Goal: Task Accomplishment & Management: Manage account settings

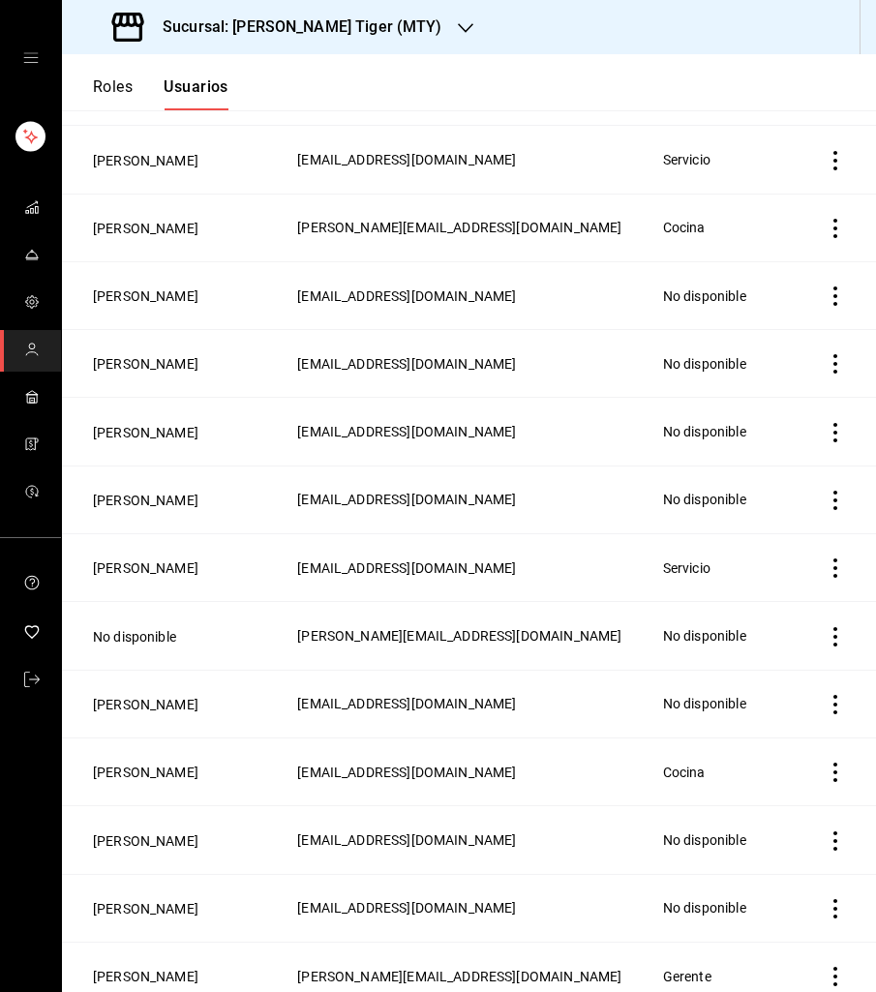
scroll to position [244, 0]
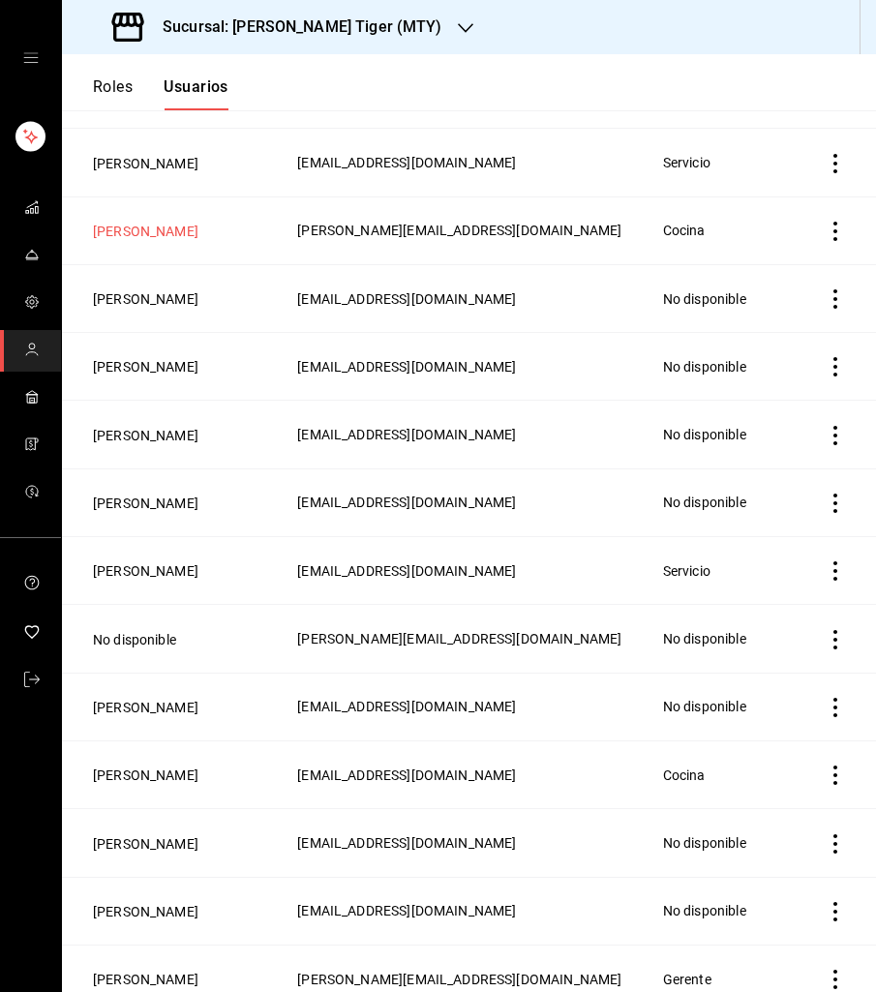
click at [140, 232] on button "[PERSON_NAME]" at bounding box center [146, 231] width 106 height 19
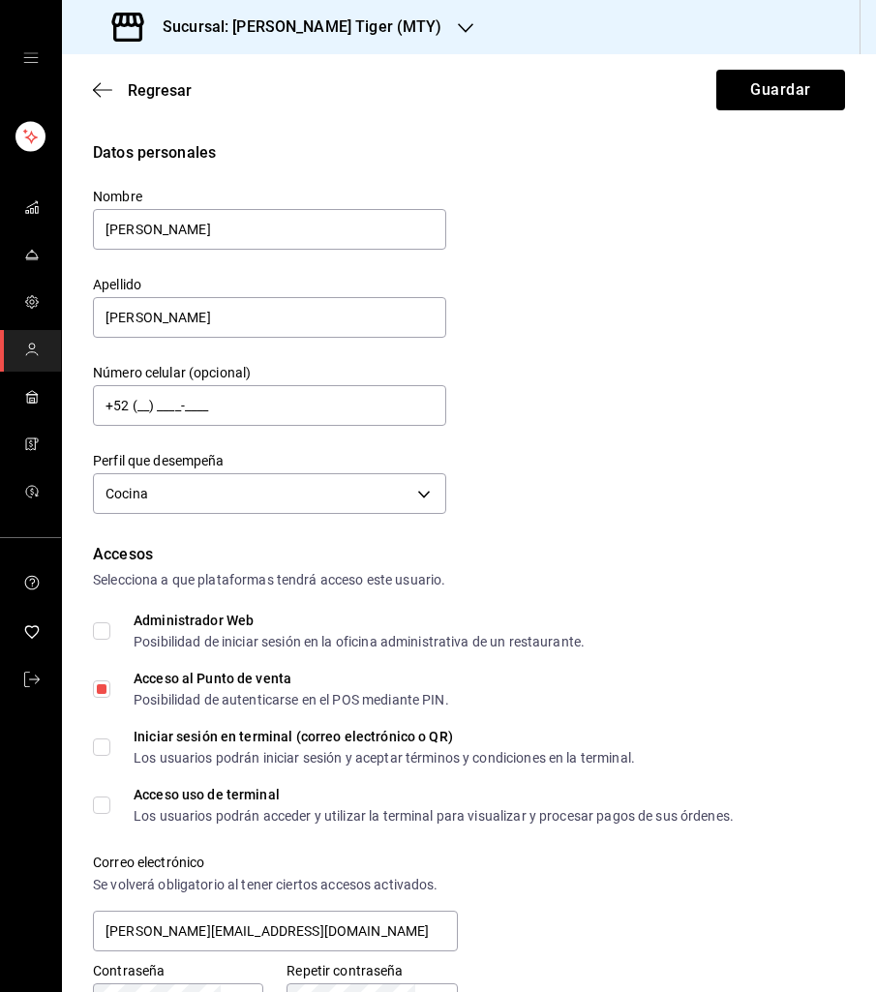
click at [351, 37] on h3 "Sucursal: [PERSON_NAME] Tiger (MTY)" at bounding box center [294, 26] width 295 height 23
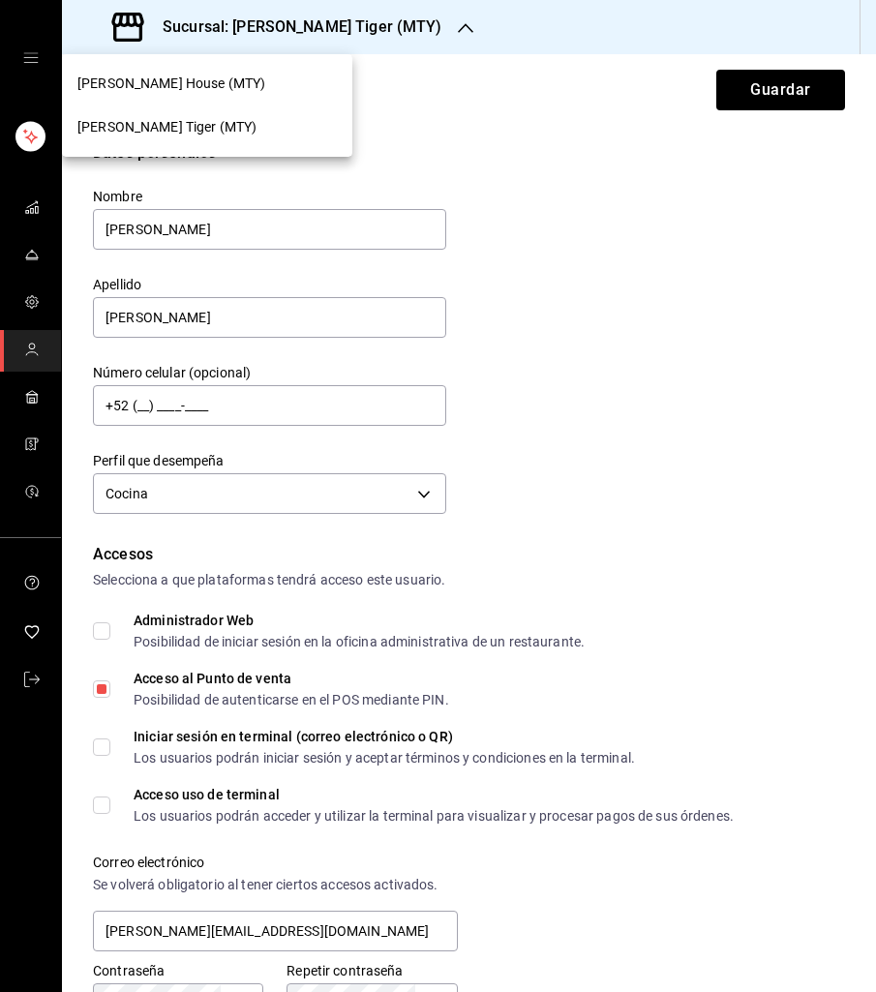
click at [272, 91] on div "[PERSON_NAME] House (MTY)" at bounding box center [206, 84] width 259 height 20
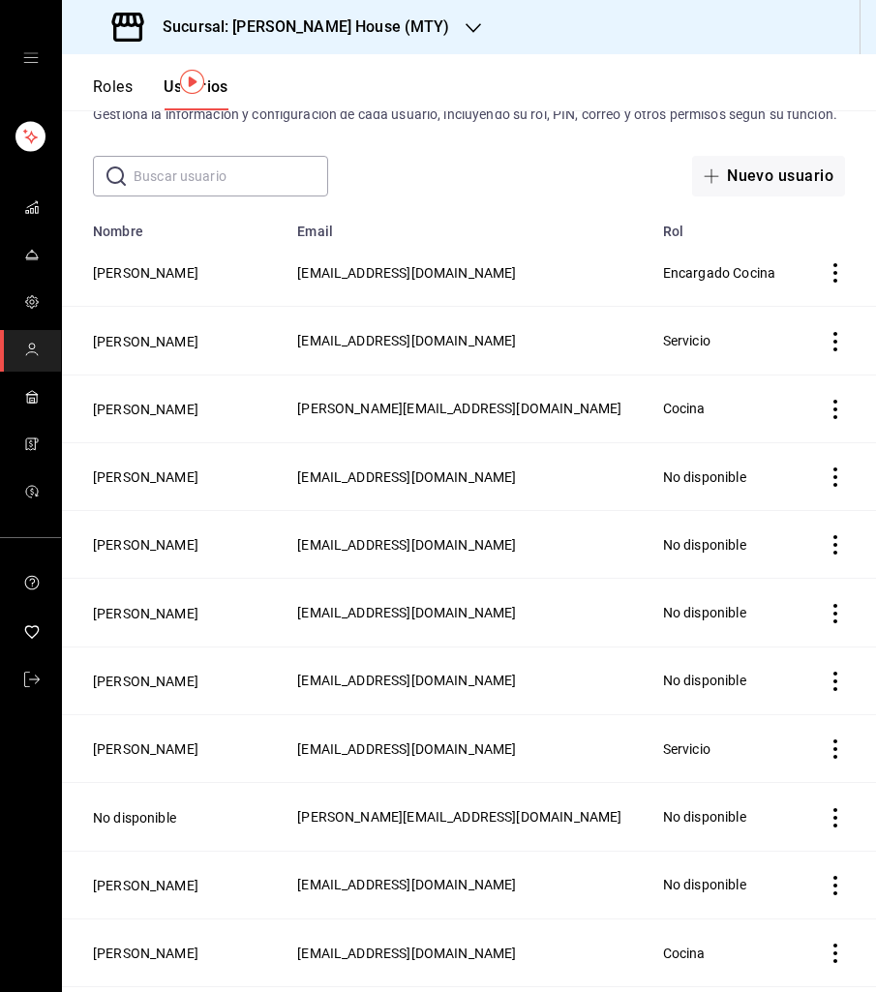
scroll to position [75, 0]
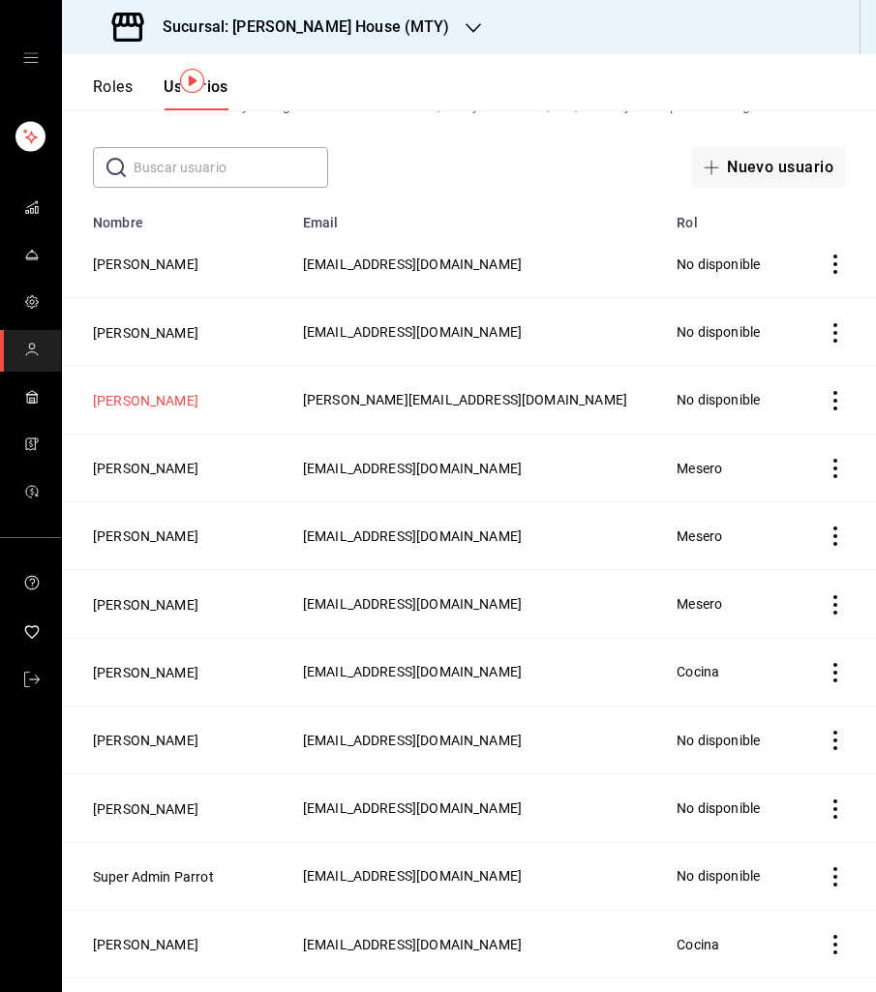
click at [142, 403] on button "[PERSON_NAME]" at bounding box center [146, 400] width 106 height 19
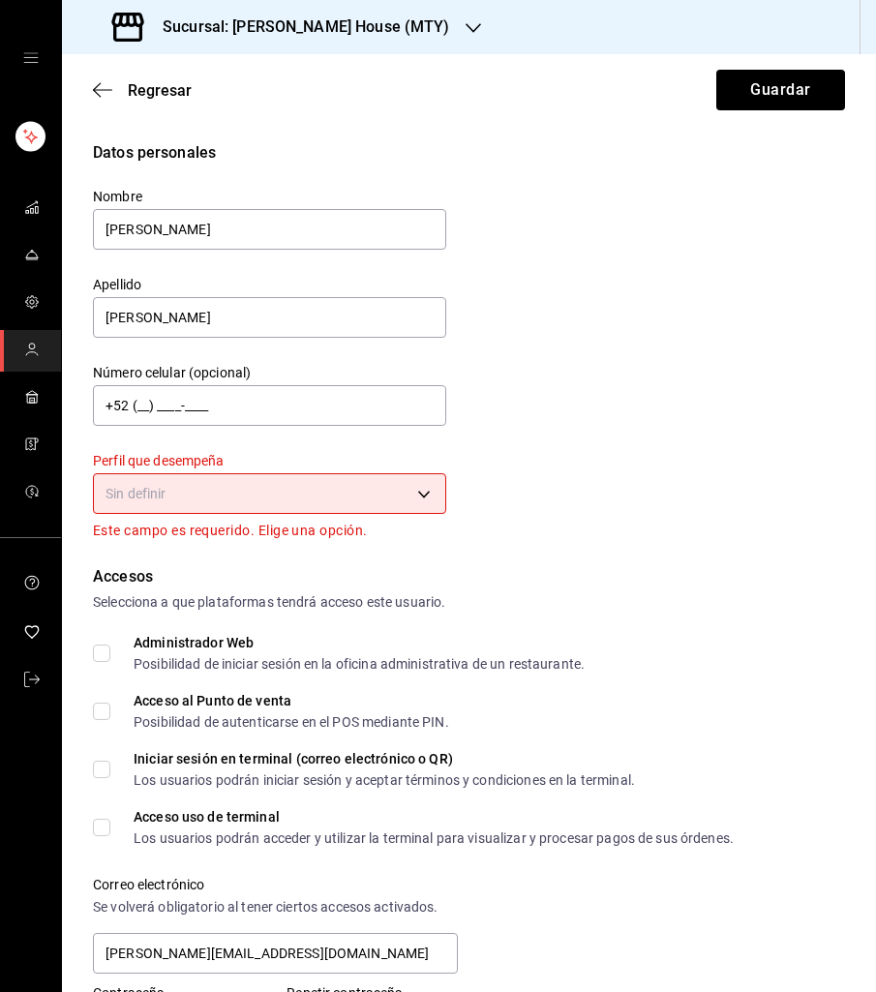
click at [392, 505] on body "Sucursal: [PERSON_NAME] House (MTY) Regresar Guardar Datos personales Nombre [P…" at bounding box center [438, 496] width 876 height 992
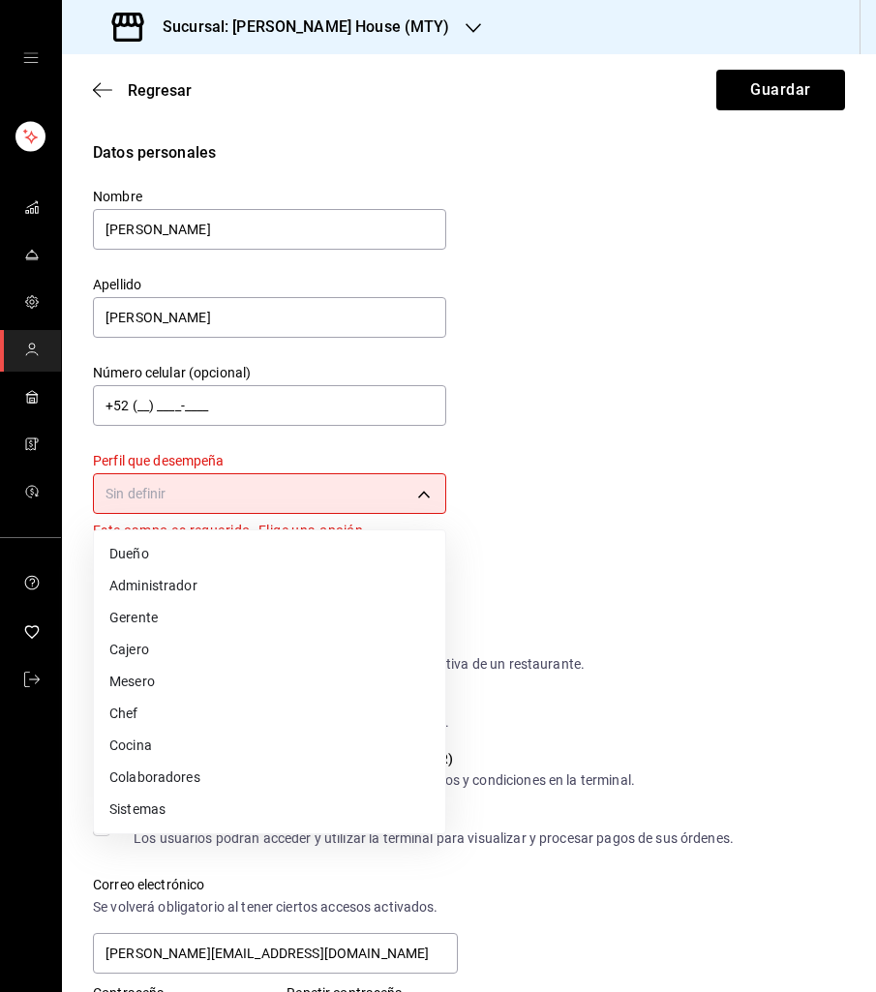
click at [560, 492] on div at bounding box center [438, 496] width 876 height 992
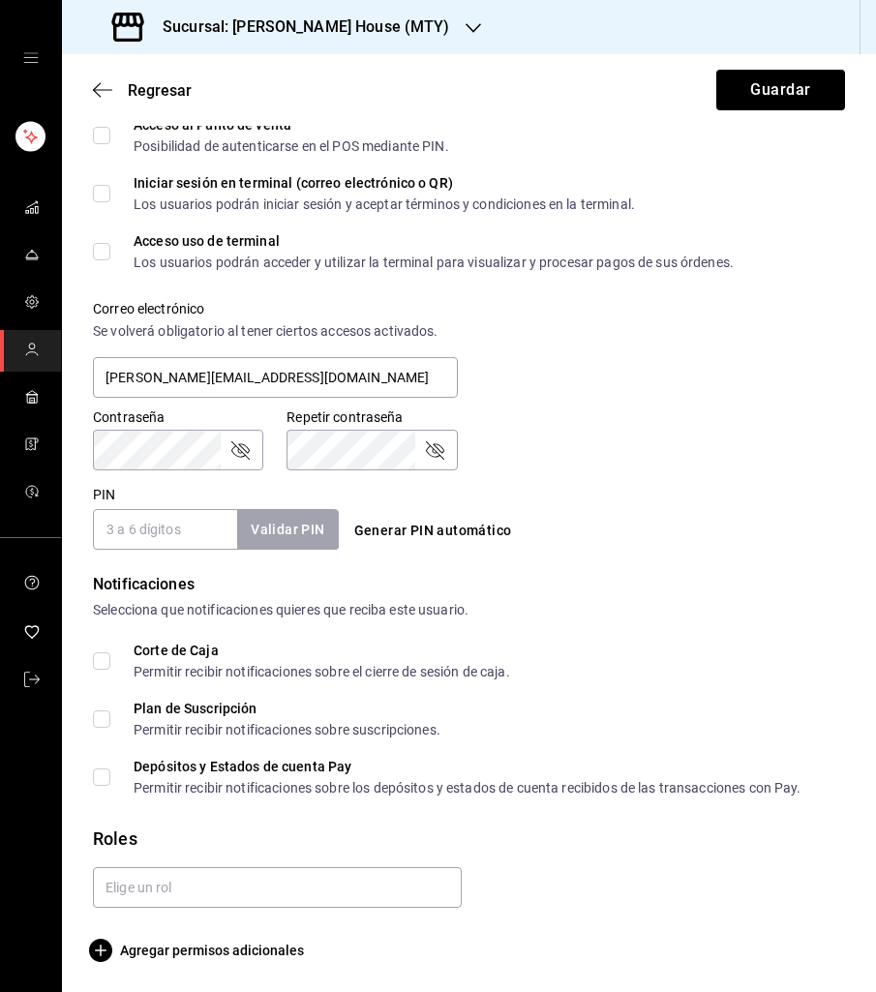
click at [139, 550] on input "PIN" at bounding box center [165, 529] width 144 height 41
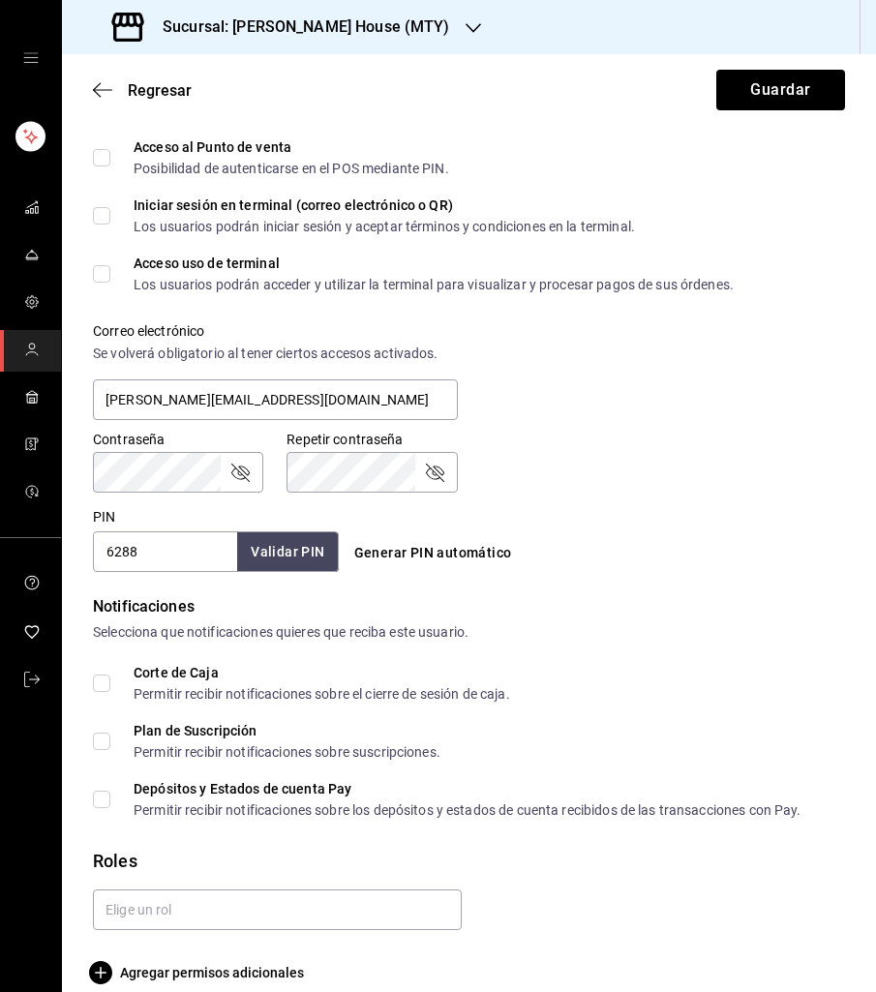
type input "6288"
click at [267, 552] on button "Validar PIN" at bounding box center [286, 553] width 103 height 42
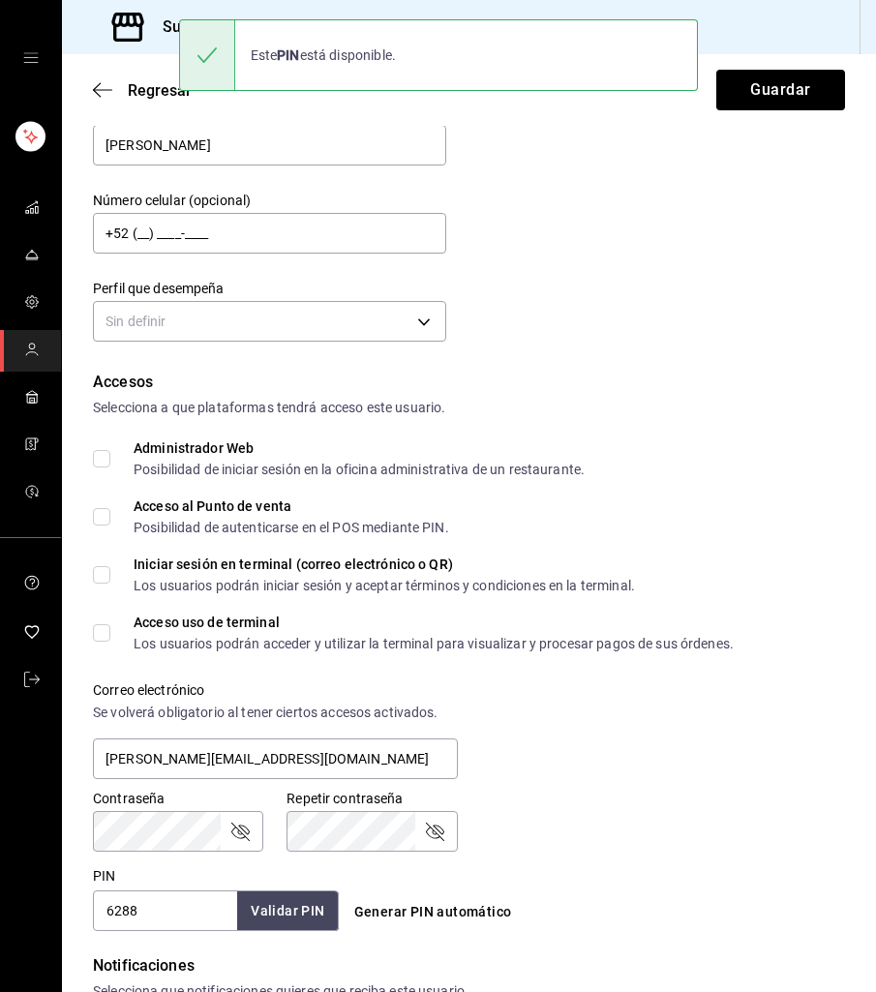
scroll to position [145, 0]
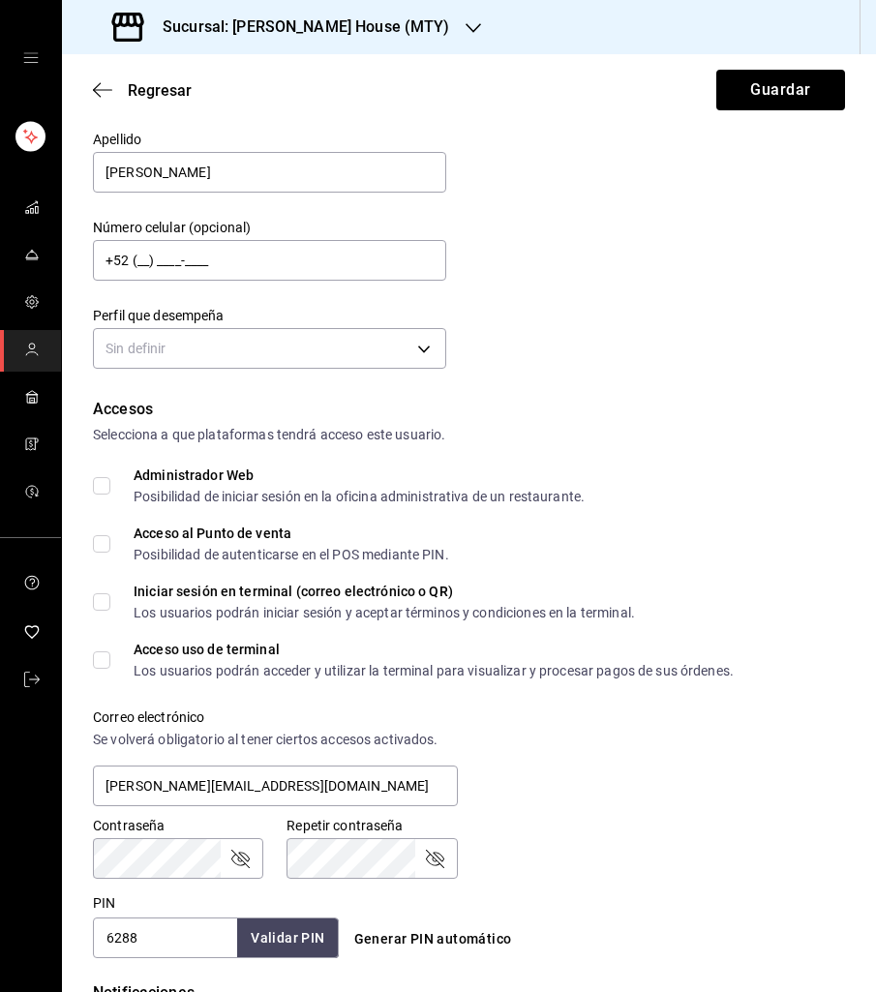
click at [102, 542] on input "Acceso al Punto de venta Posibilidad de autenticarse en el POS mediante PIN." at bounding box center [101, 543] width 17 height 17
checkbox input "true"
click at [792, 95] on button "Guardar" at bounding box center [781, 90] width 129 height 41
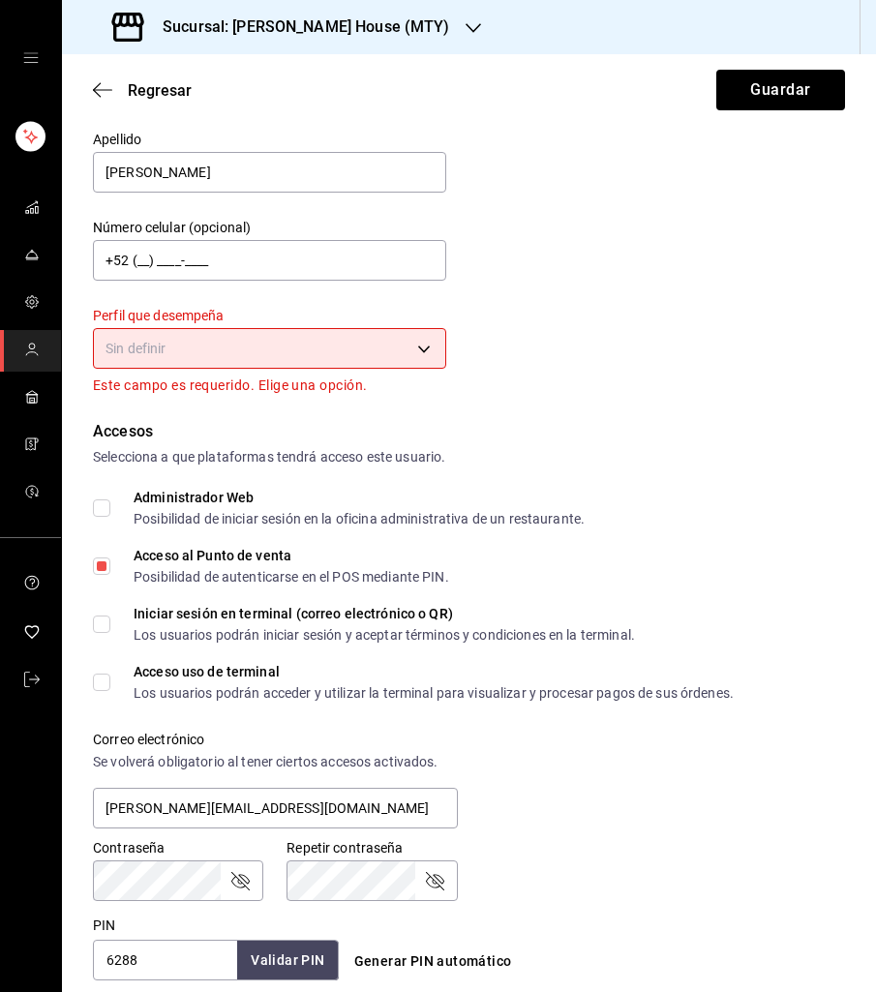
click at [412, 342] on body "Sucursal: [PERSON_NAME] House (MTY) Regresar Guardar Datos personales Nombre [P…" at bounding box center [438, 496] width 876 height 992
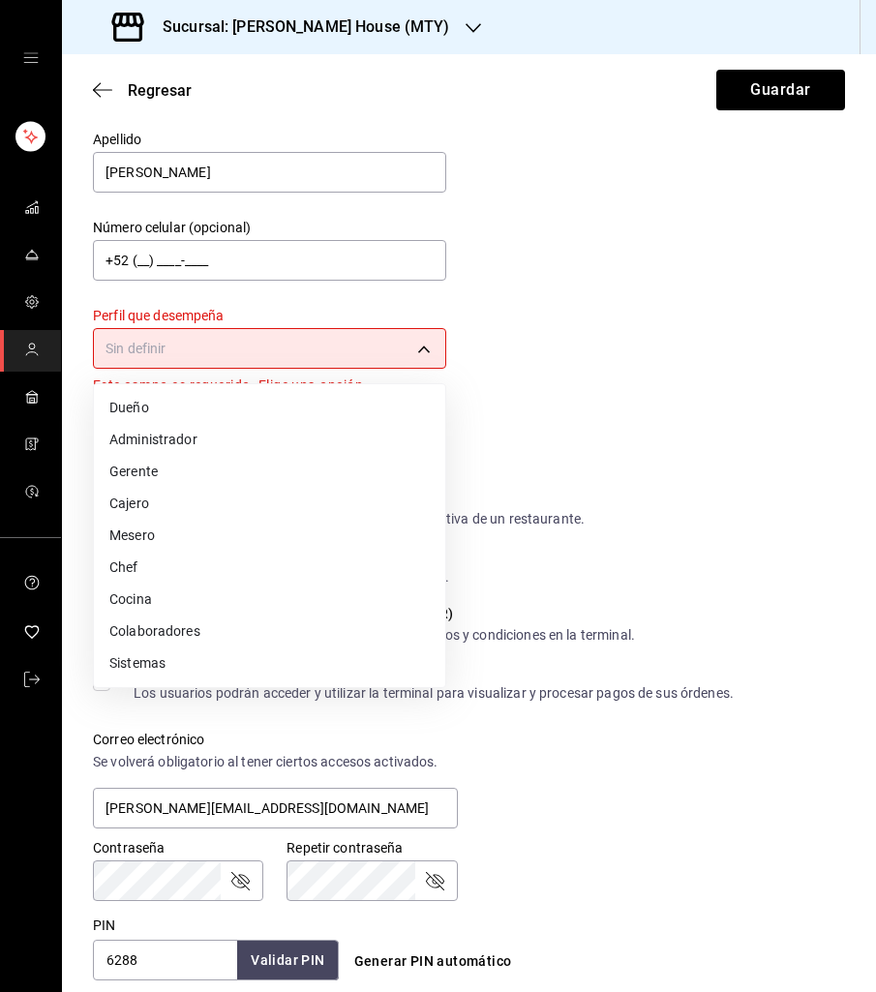
click at [280, 597] on li "Cocina" at bounding box center [269, 600] width 351 height 32
type input "KITCHEN"
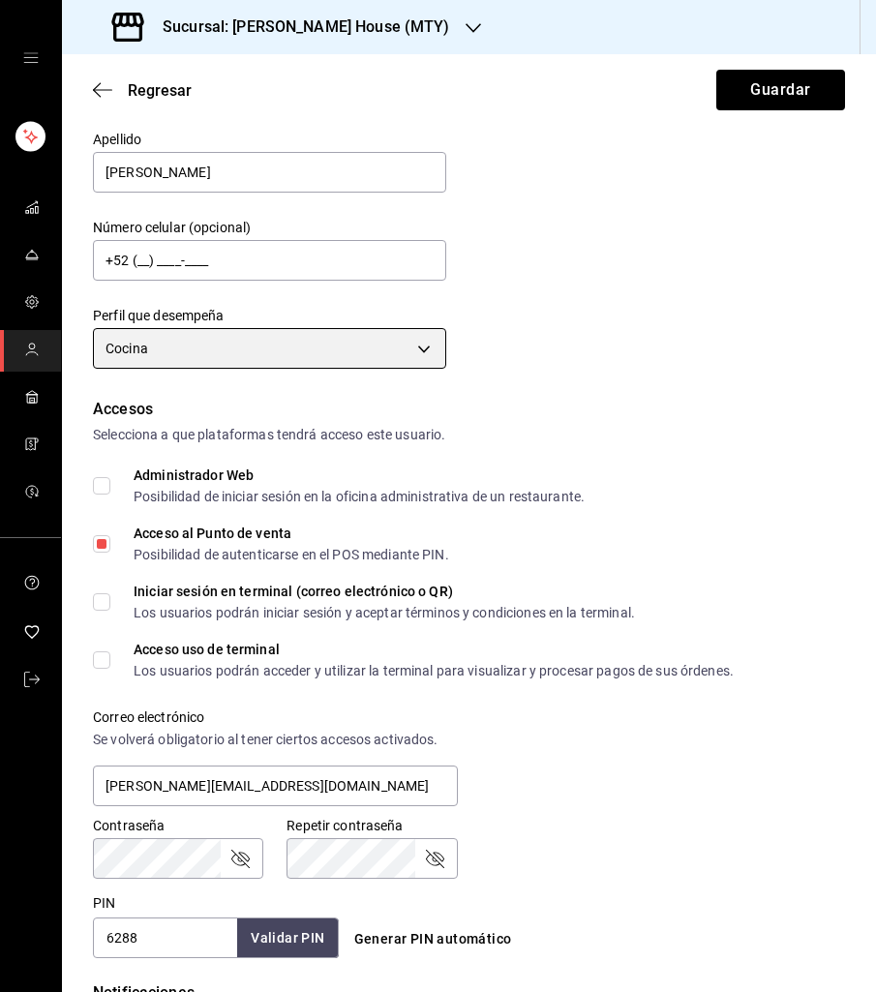
scroll to position [555, 0]
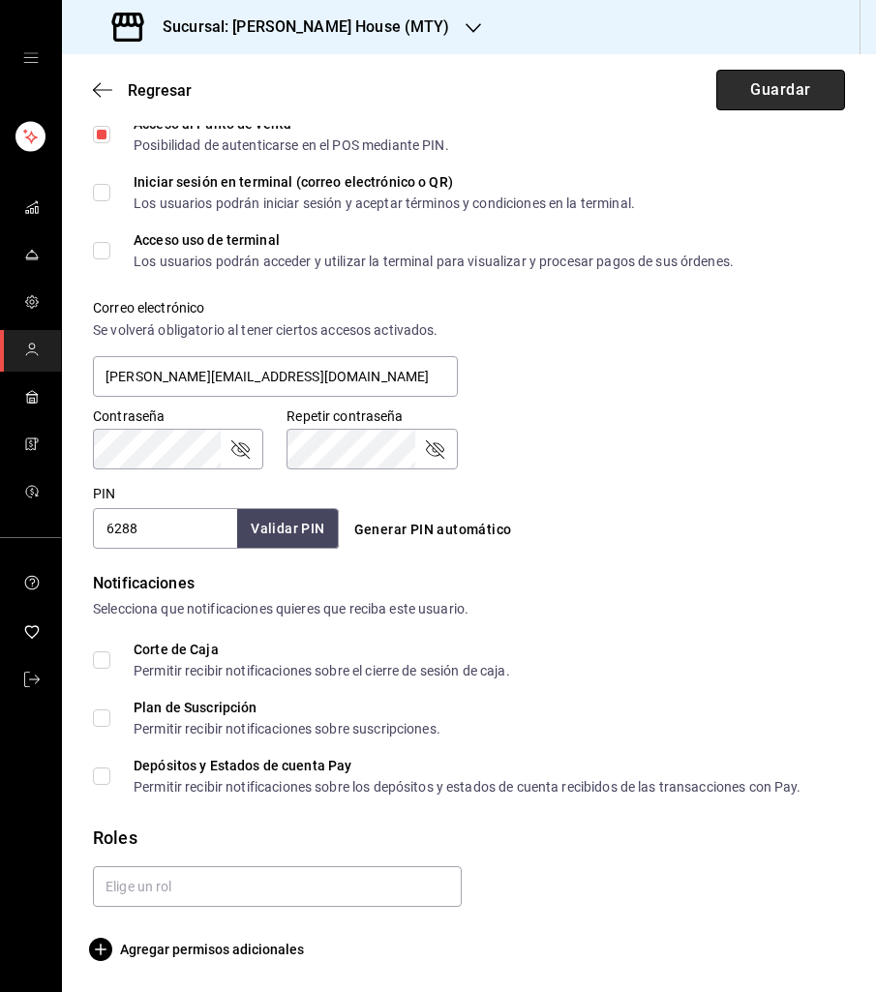
click at [775, 86] on button "Guardar" at bounding box center [781, 90] width 129 height 41
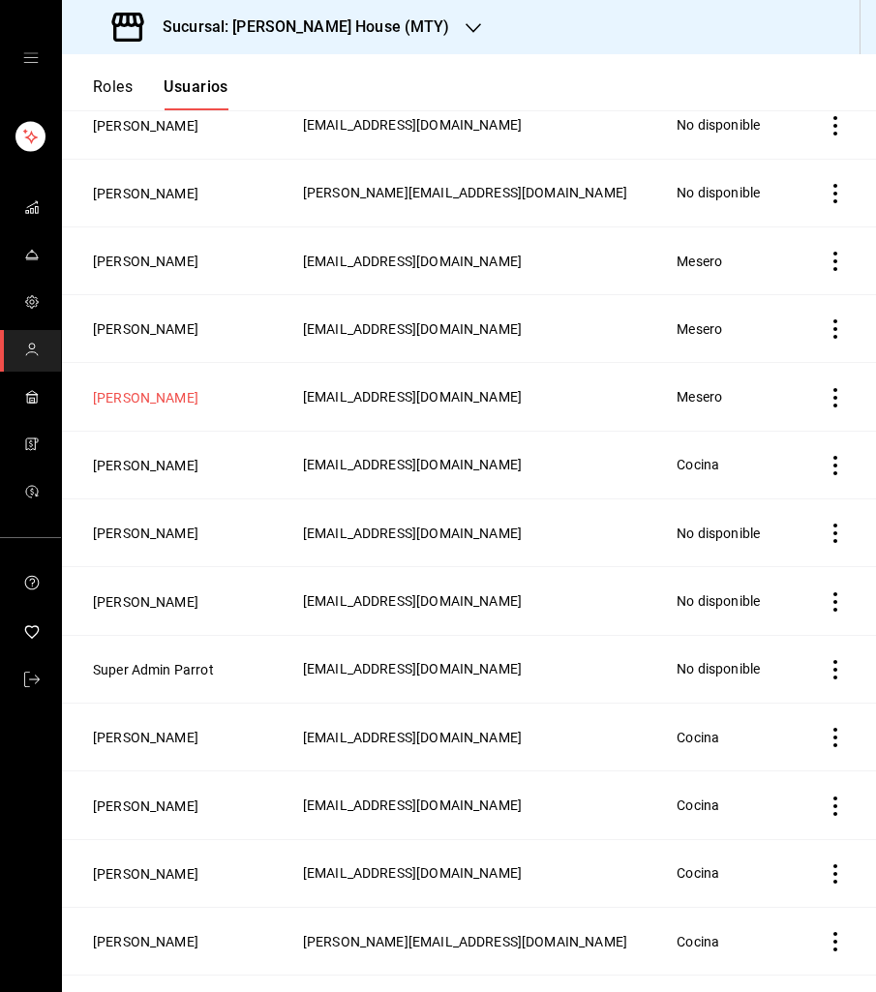
scroll to position [291, 0]
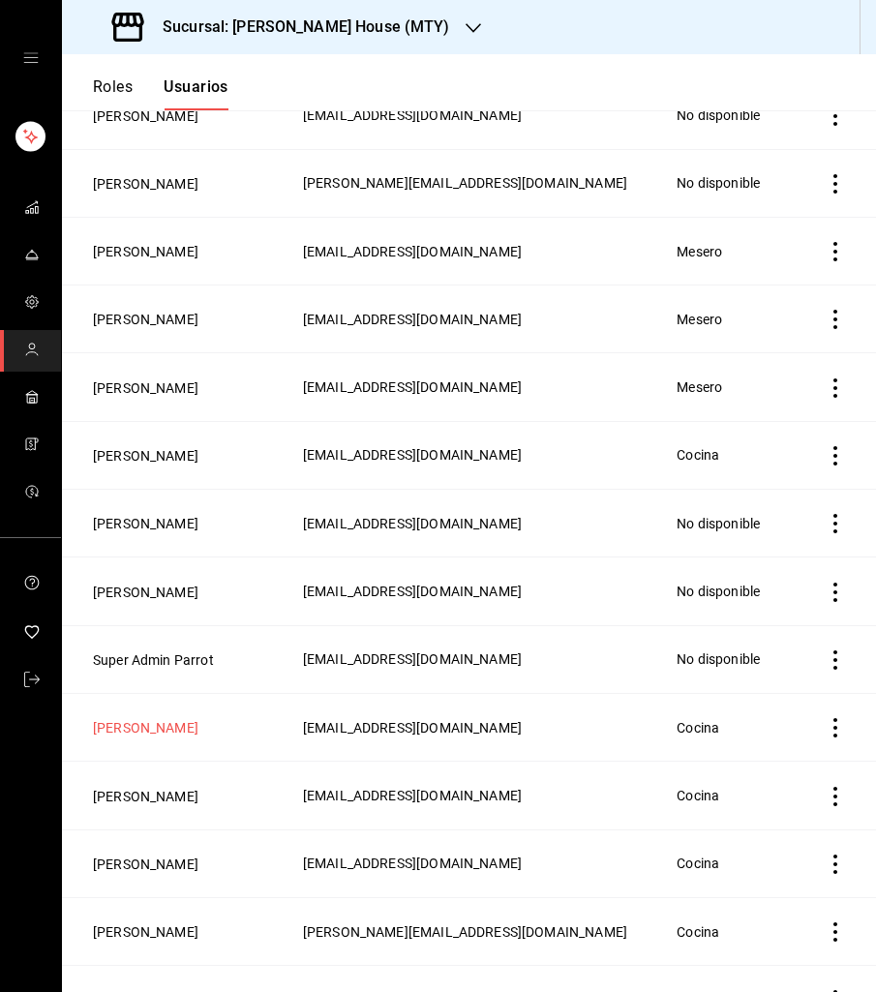
click at [139, 718] on button "[PERSON_NAME]" at bounding box center [146, 727] width 106 height 19
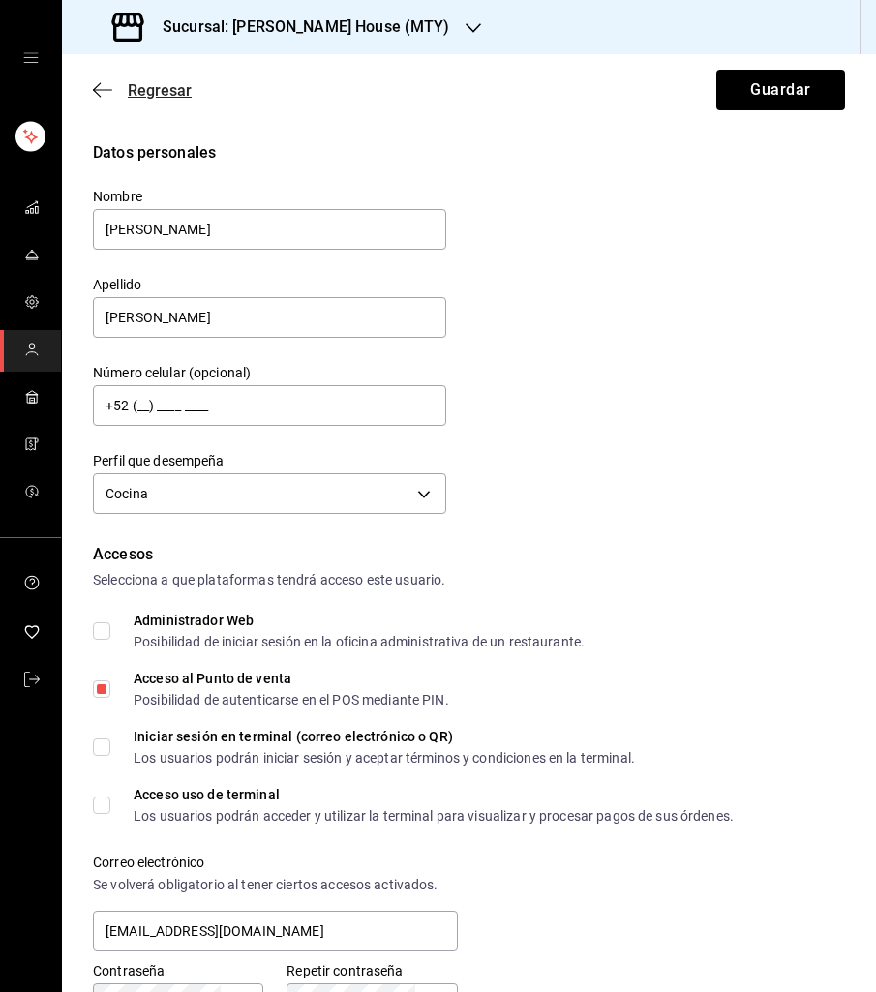
click at [101, 87] on icon "button" at bounding box center [102, 89] width 19 height 17
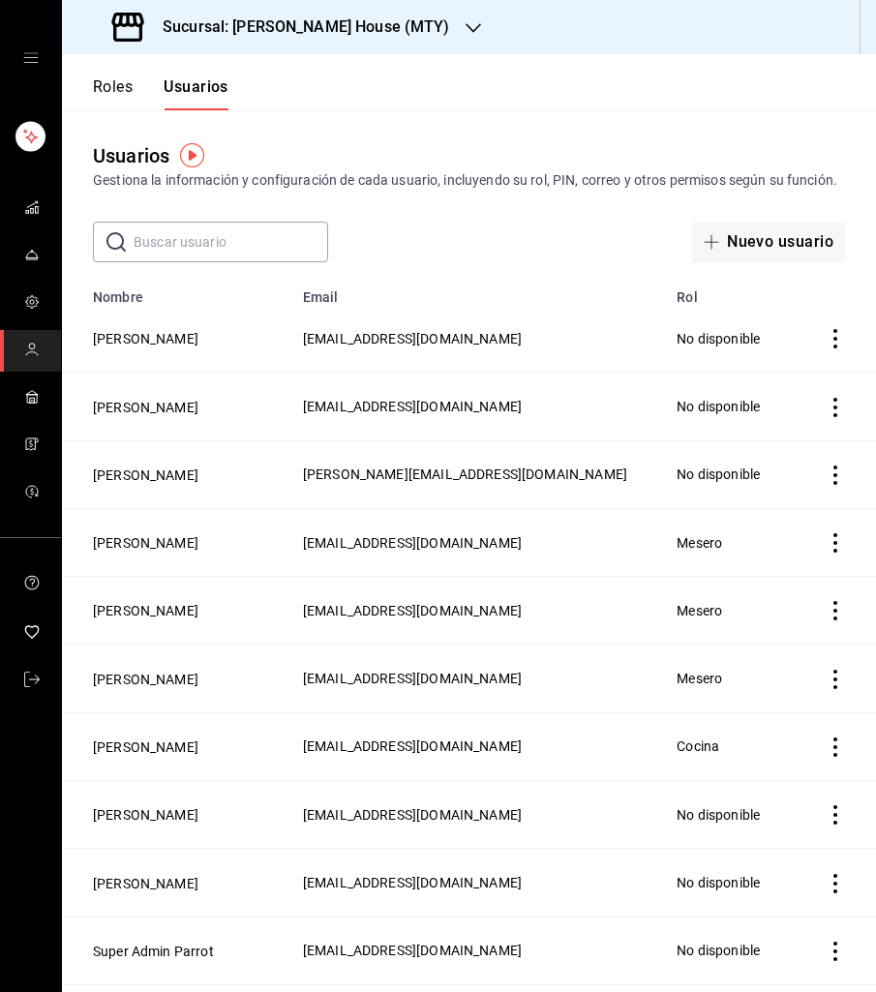
click at [179, 254] on input "text" at bounding box center [231, 242] width 195 height 39
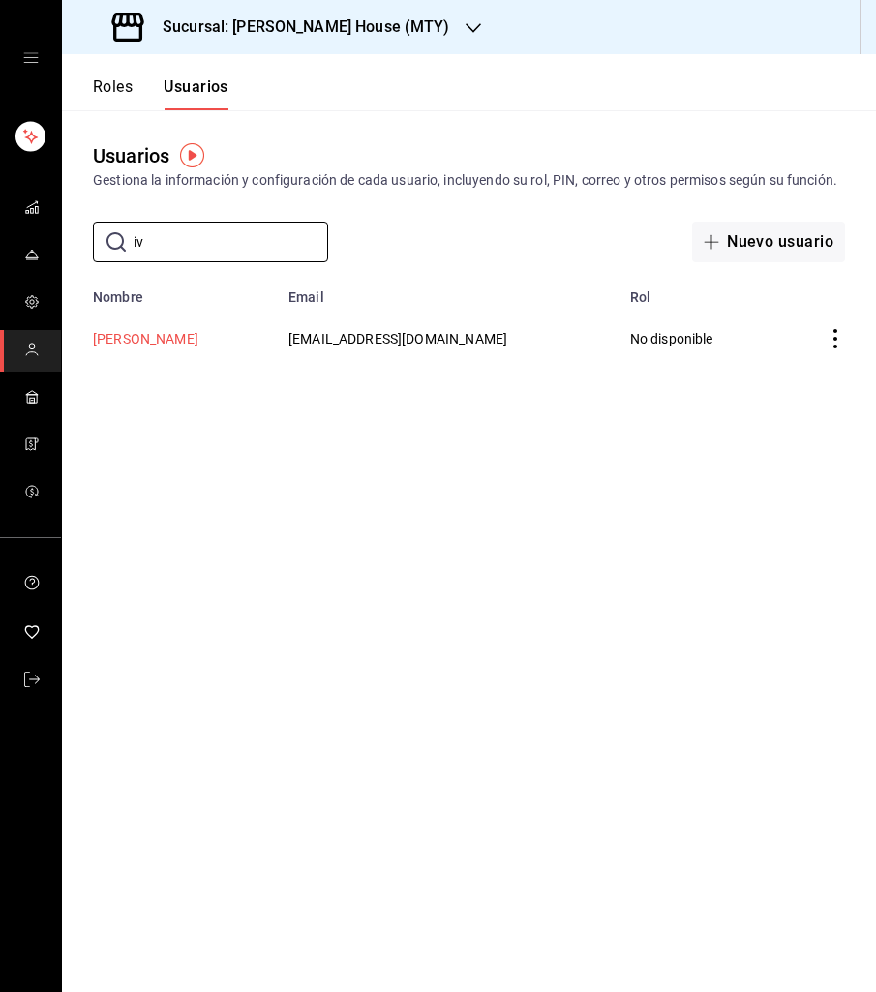
type input "iv"
click at [134, 340] on button "[PERSON_NAME]" at bounding box center [146, 338] width 106 height 19
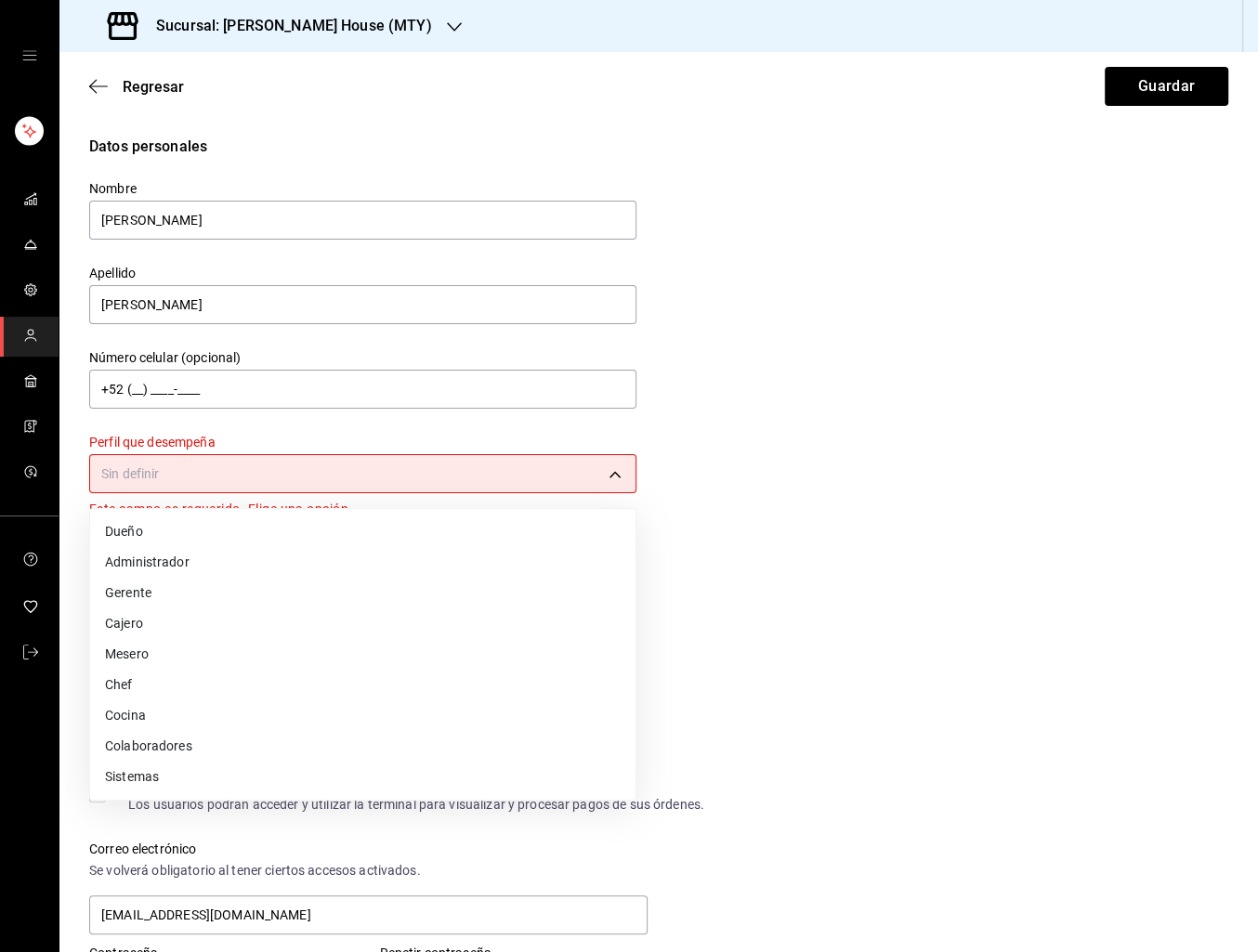
click at [214, 472] on body "Sucursal: [PERSON_NAME] House (MTY) Regresar Guardar Datos personales Nombre [P…" at bounding box center [629, 476] width 1258 height 952
click at [787, 512] on div at bounding box center [629, 476] width 1258 height 952
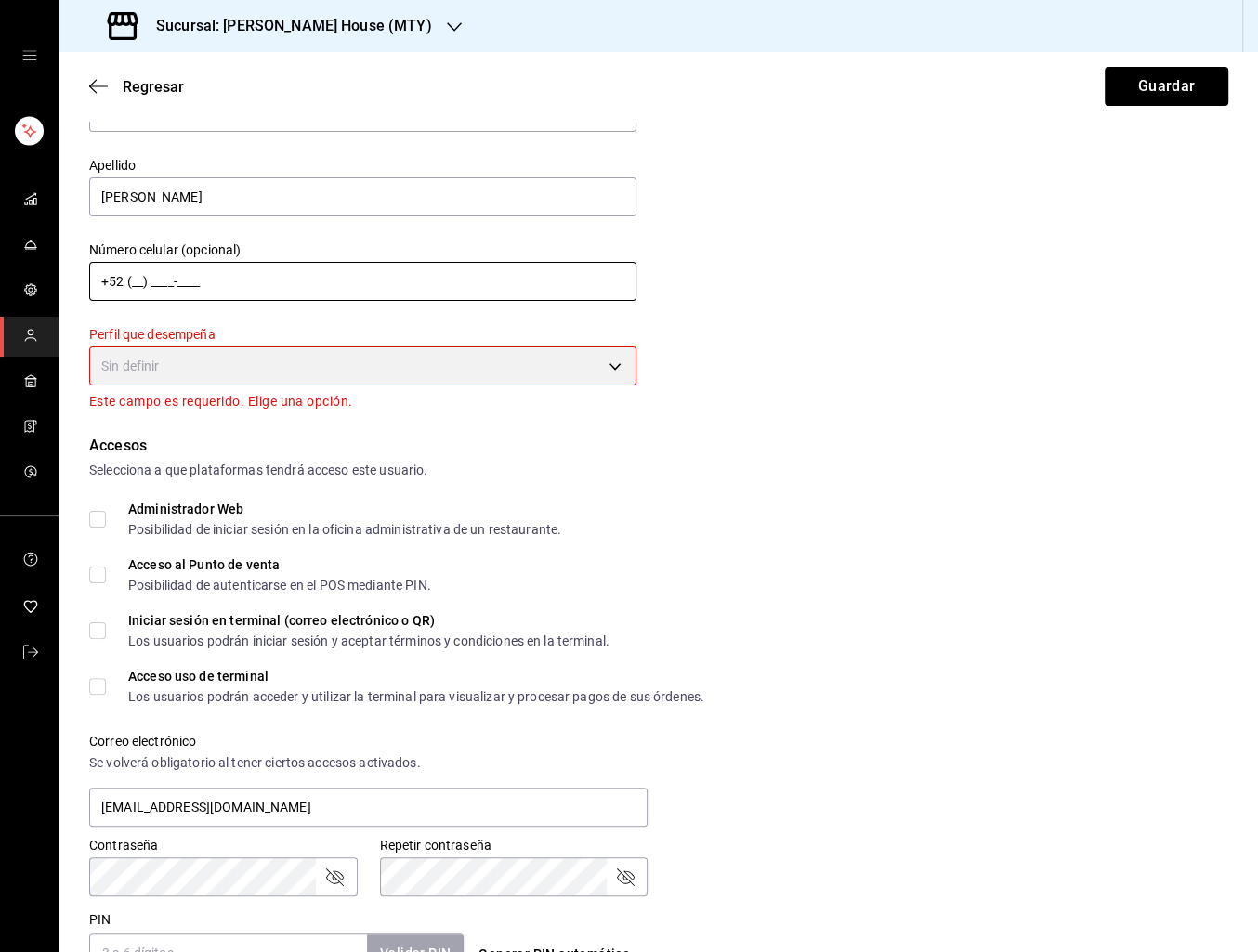
scroll to position [119, 0]
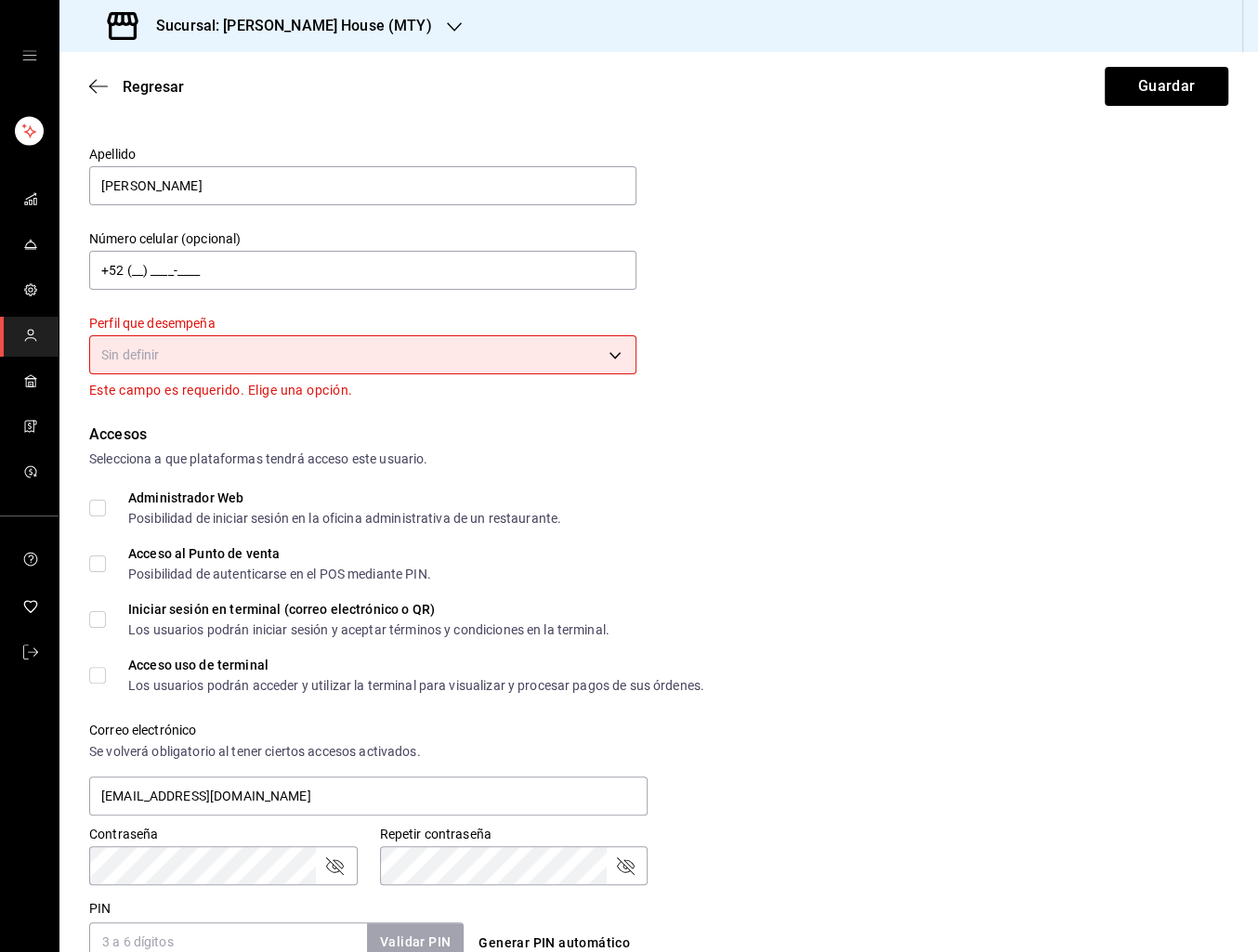
click at [303, 364] on body "Sucursal: [PERSON_NAME] House (MTY) Regresar Guardar Datos personales Nombre [P…" at bounding box center [629, 476] width 1258 height 952
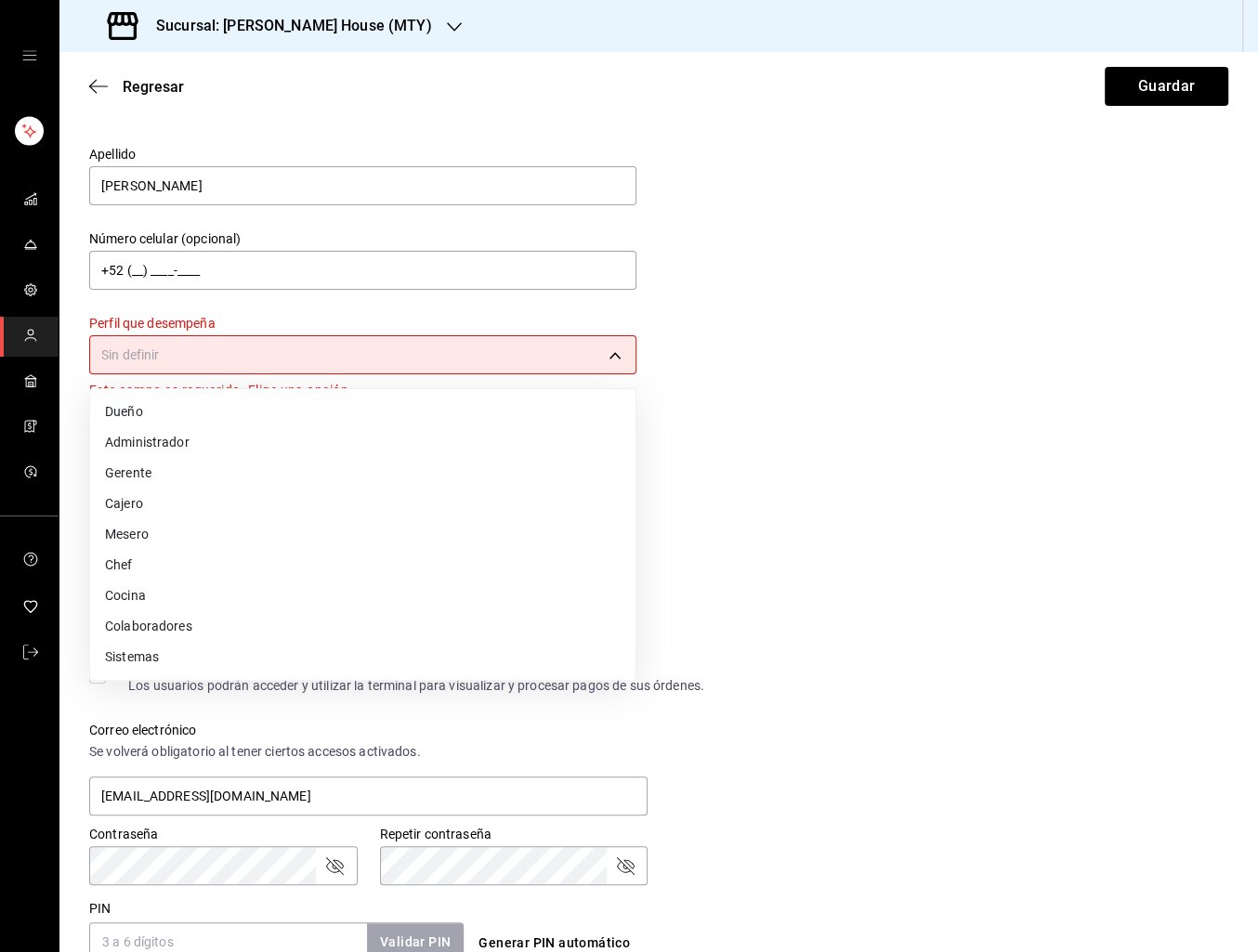
click at [806, 321] on div at bounding box center [629, 476] width 1258 height 952
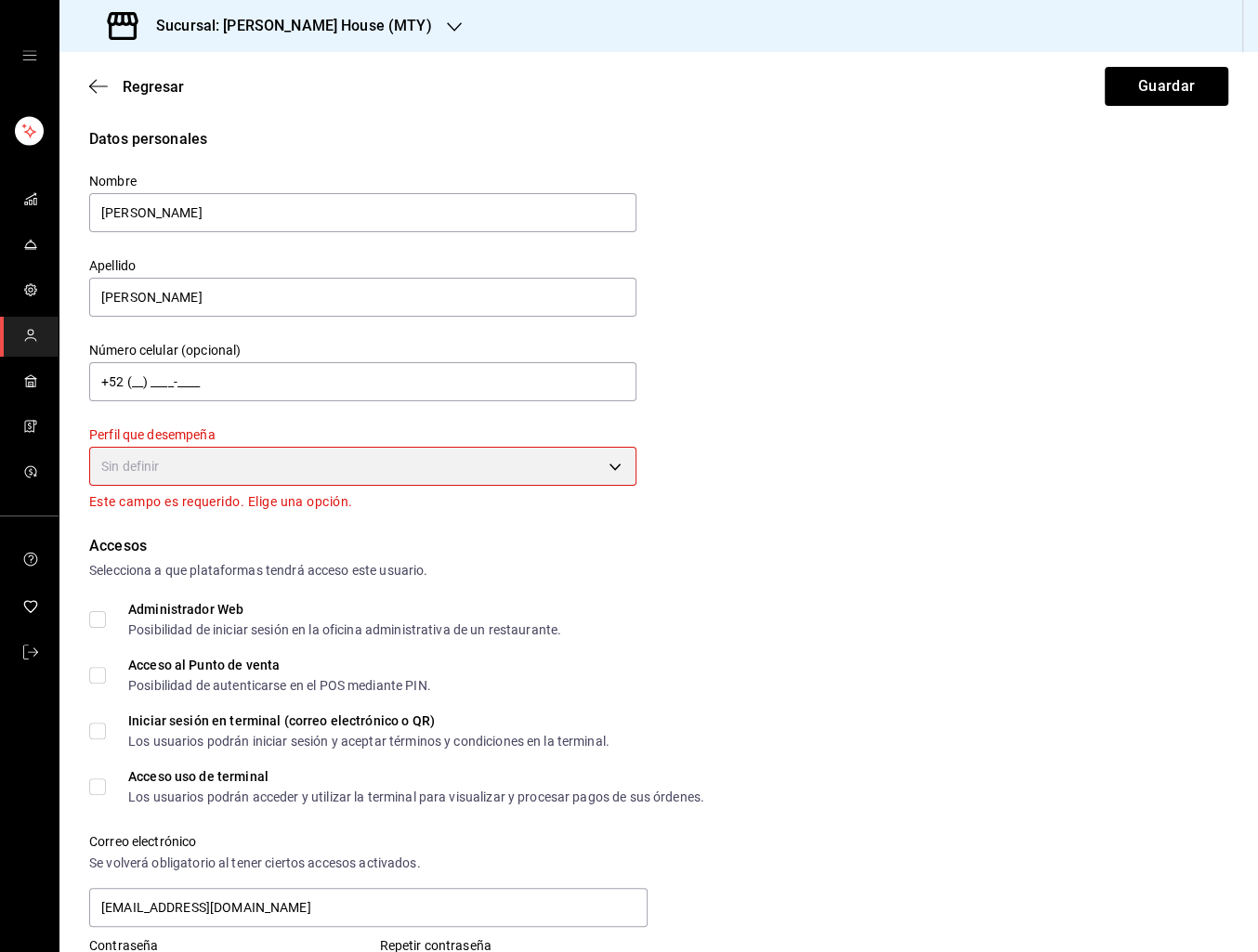
scroll to position [0, 0]
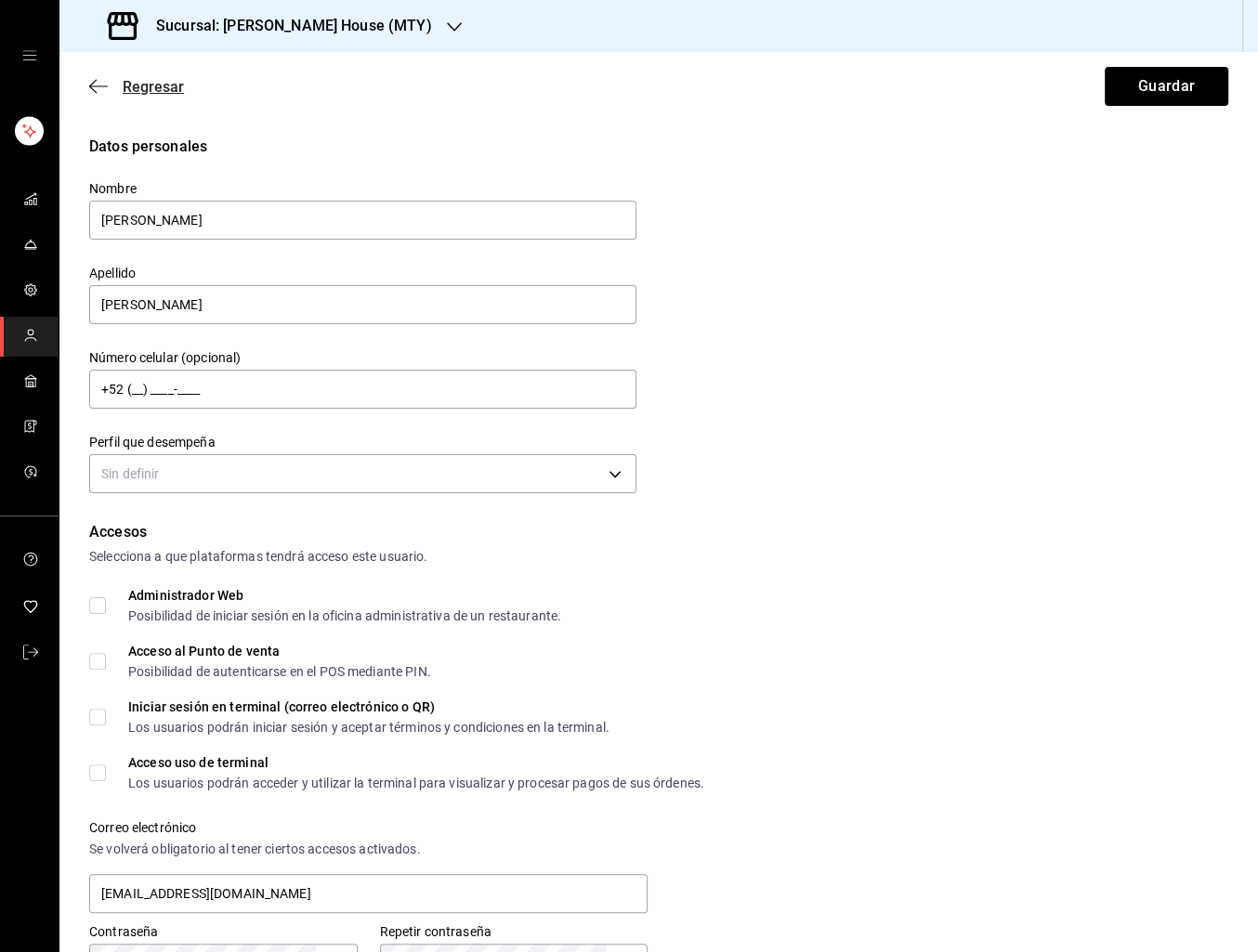
click at [175, 84] on span "Regresar" at bounding box center [154, 86] width 61 height 17
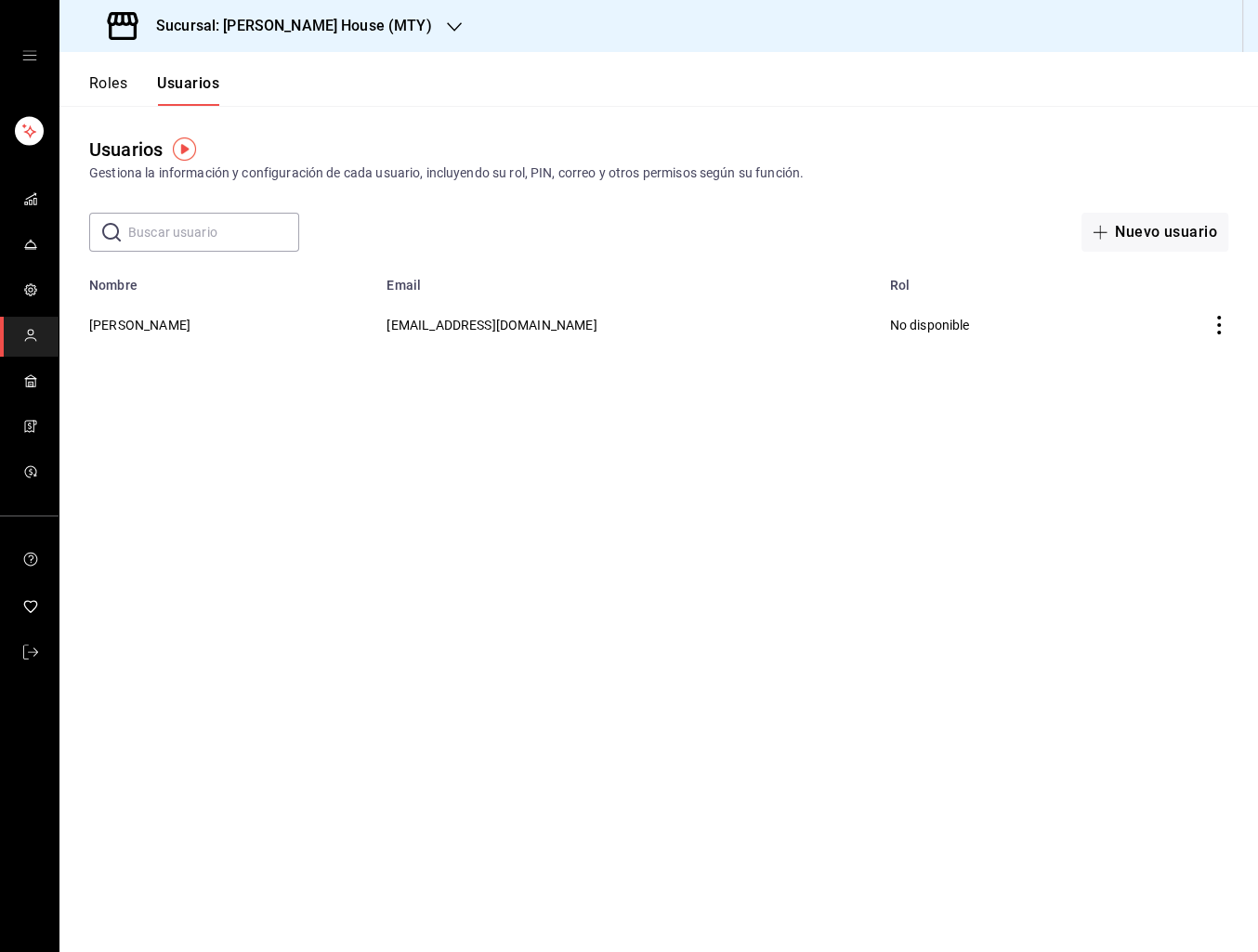
click at [261, 25] on h3 "Sucursal: [PERSON_NAME] House (MTY)" at bounding box center [286, 25] width 291 height 22
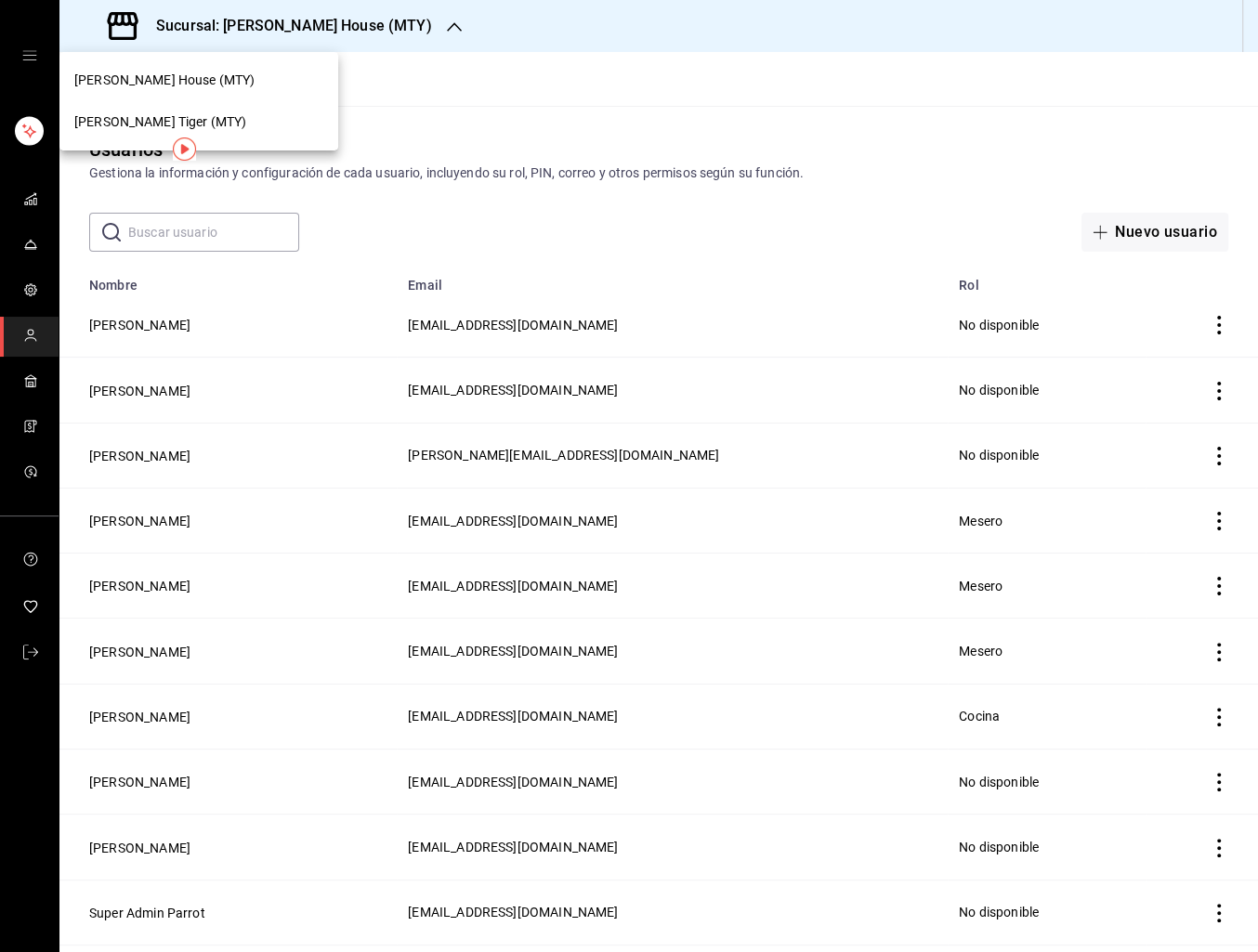
click at [218, 112] on div "[PERSON_NAME] Tiger (MTY)" at bounding box center [198, 122] width 249 height 19
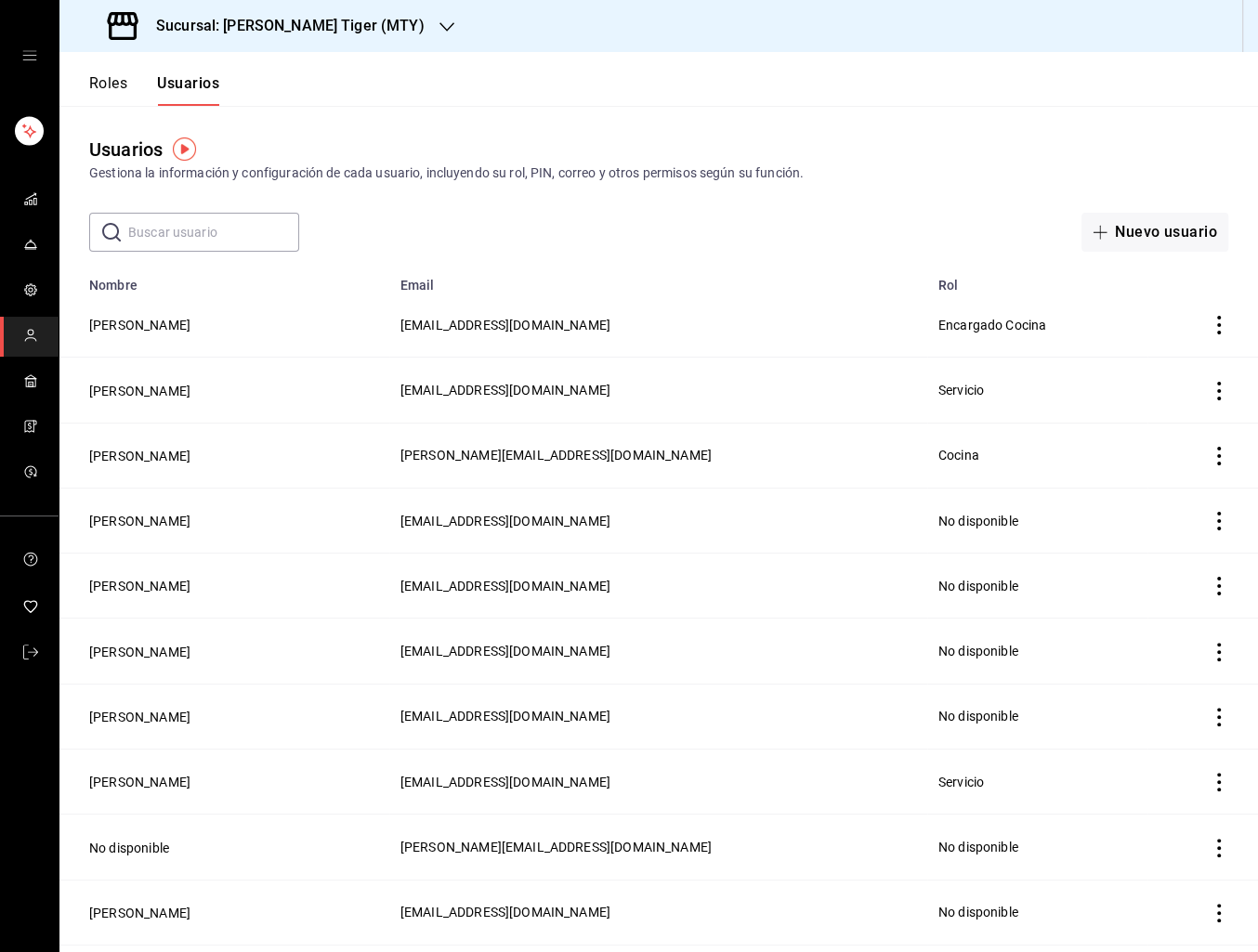
click at [169, 221] on input "text" at bounding box center [214, 232] width 171 height 37
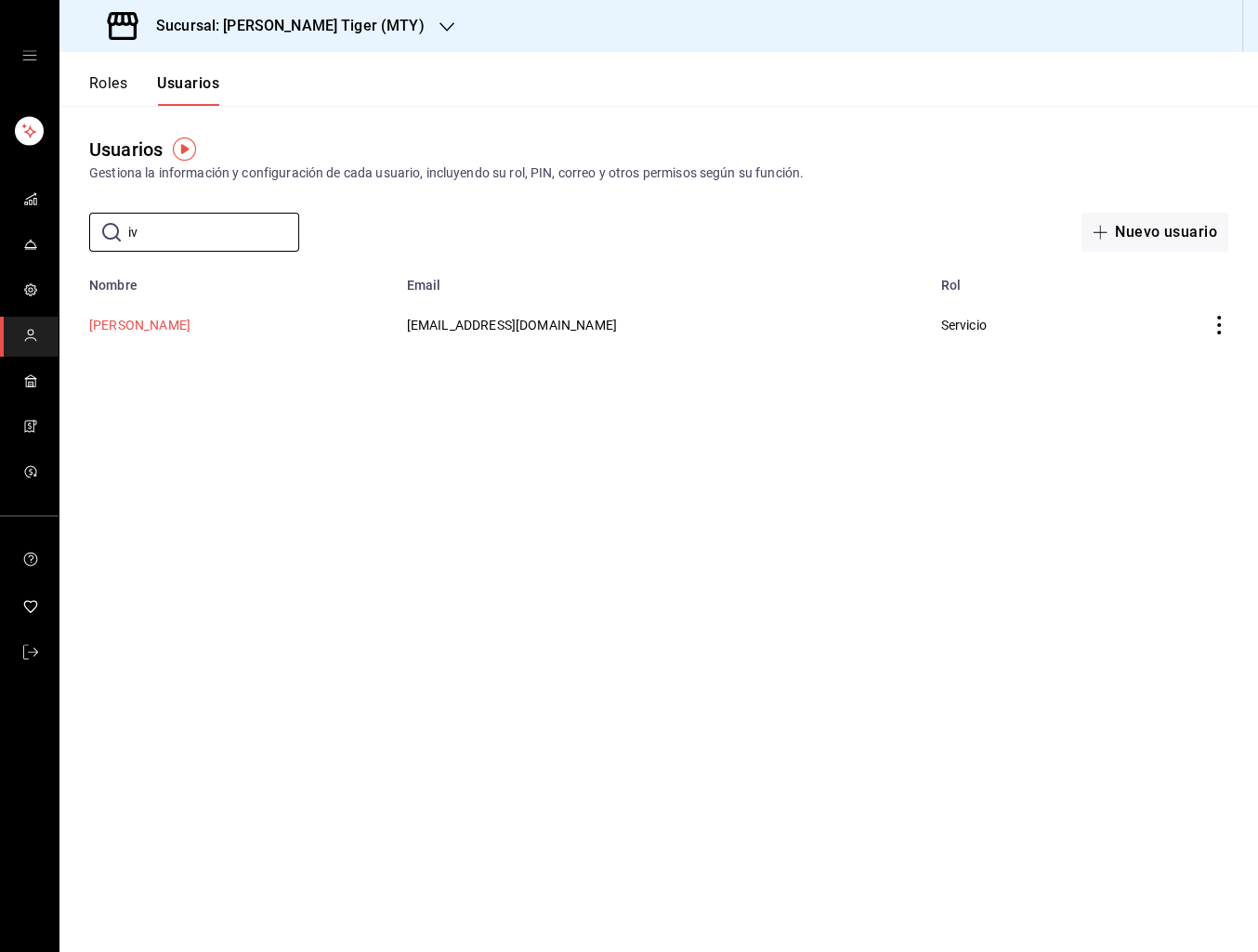
type input "iv"
click at [135, 326] on button "[PERSON_NAME]" at bounding box center [140, 324] width 102 height 18
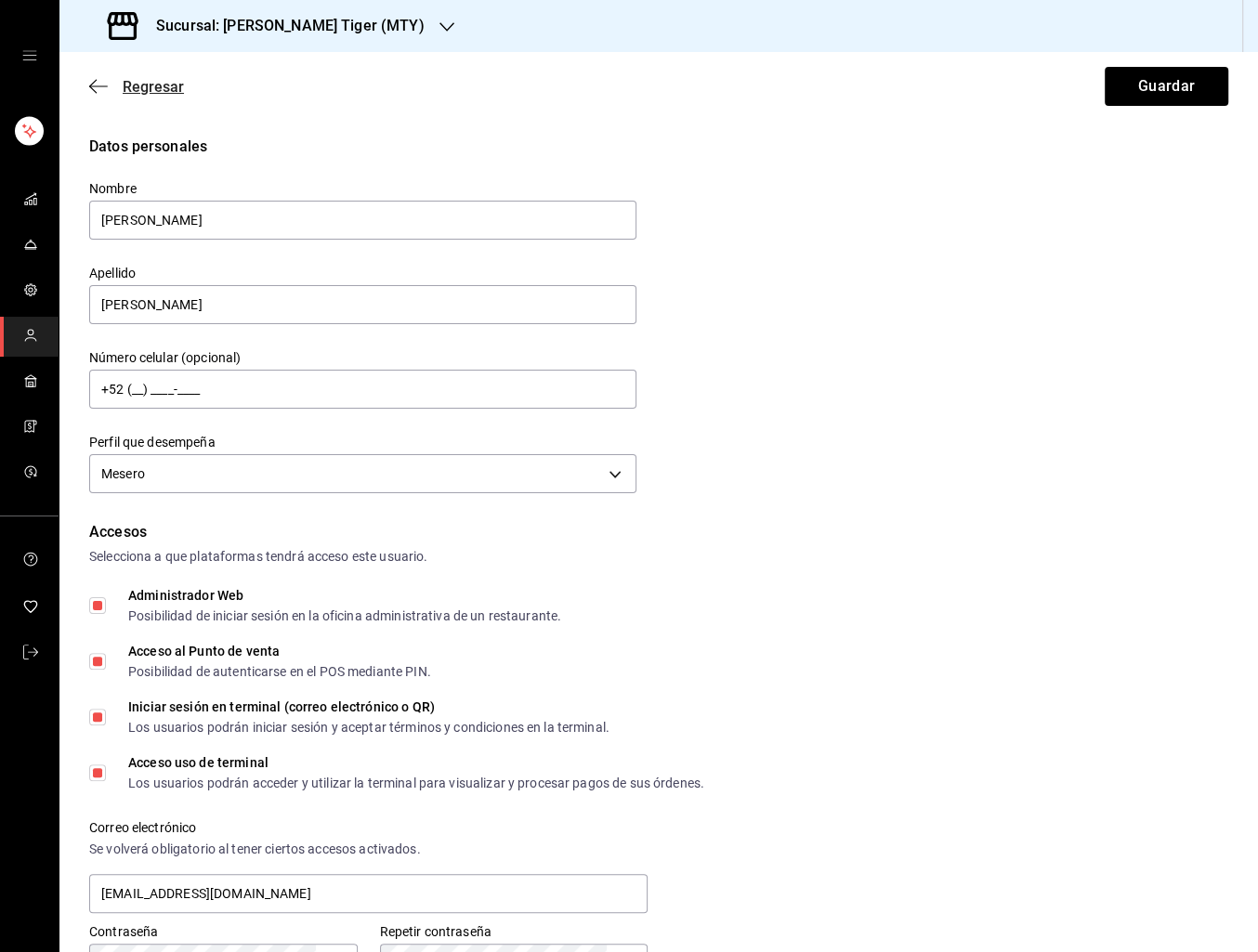
click at [154, 88] on span "Regresar" at bounding box center [154, 86] width 61 height 17
